Goal: Task Accomplishment & Management: Complete application form

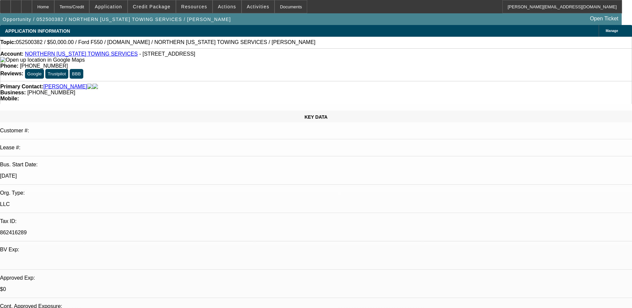
select select "0"
select select "2"
select select "0.1"
select select "0"
select select "2"
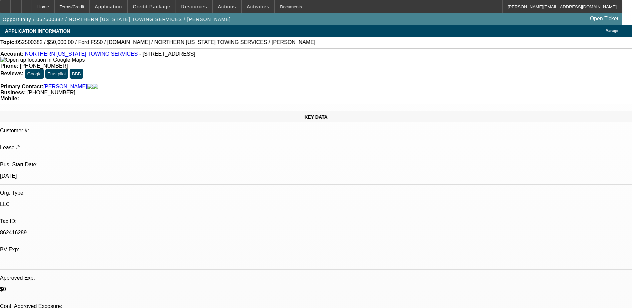
select select "0.1"
select select "0"
select select "2"
select select "0.1"
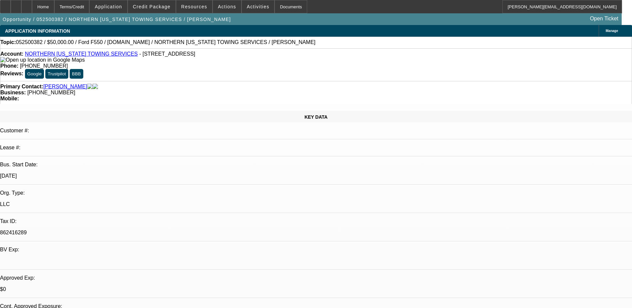
select select "0"
select select "0.1"
select select "1"
select select "2"
select select "4"
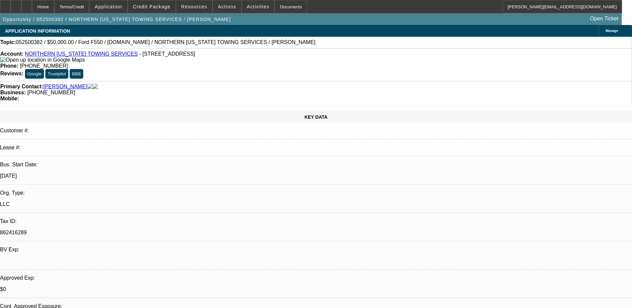
select select "1"
select select "2"
select select "4"
select select "1"
select select "2"
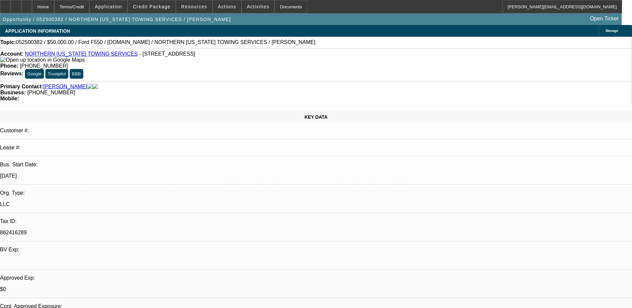
select select "4"
select select "1"
select select "4"
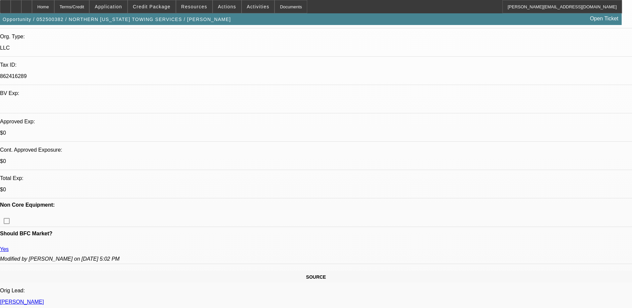
scroll to position [100, 0]
